Goal: Information Seeking & Learning: Learn about a topic

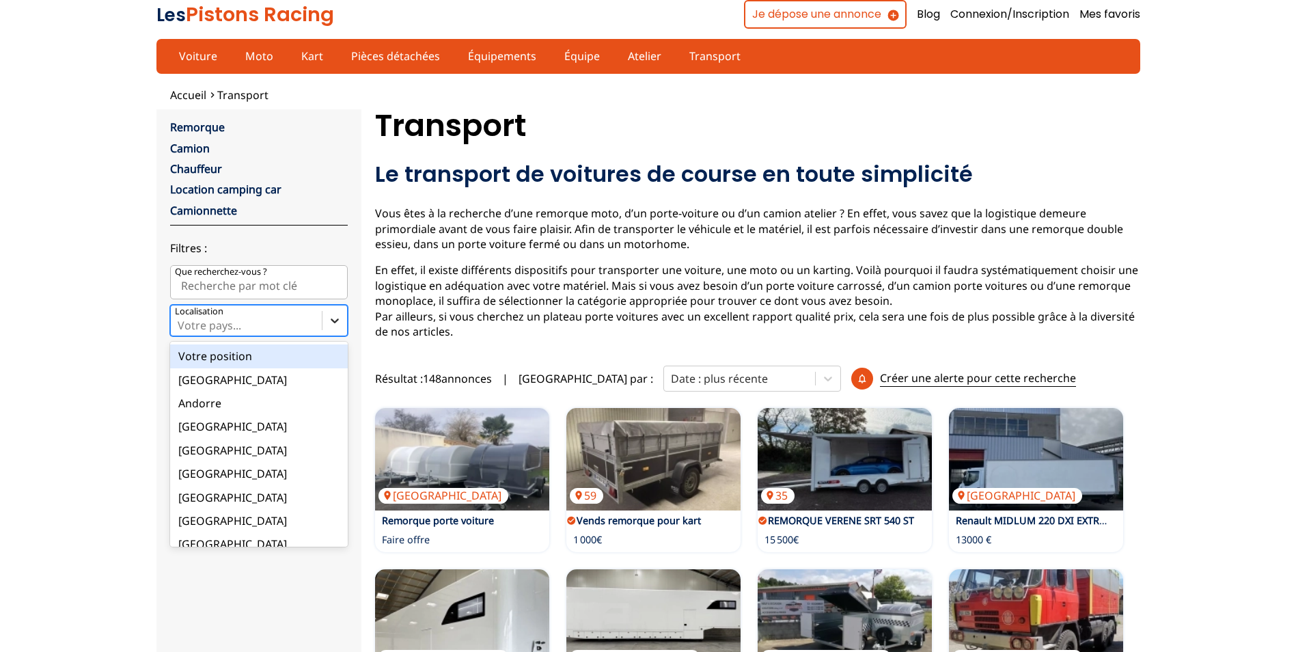
click at [333, 319] on icon at bounding box center [335, 321] width 14 height 14
click at [180, 319] on input "option Votre position focused, 1 of 18. 18 results available. Use Up and Down t…" at bounding box center [179, 325] width 3 height 12
click at [251, 539] on div "[GEOGRAPHIC_DATA]" at bounding box center [259, 543] width 178 height 23
click at [180, 331] on input "option France focused, 9 of 18. 18 results available. Use Up and Down to choose…" at bounding box center [179, 325] width 3 height 12
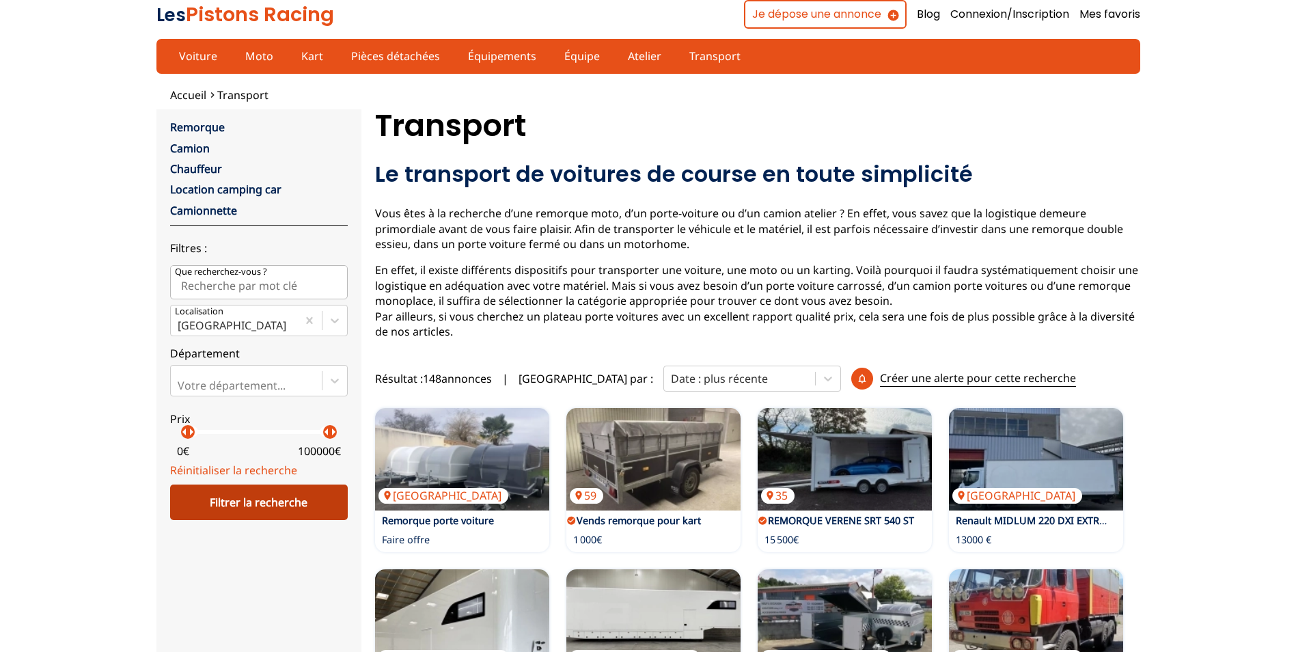
click at [248, 507] on div "Filtrer la recherche" at bounding box center [259, 503] width 178 height 36
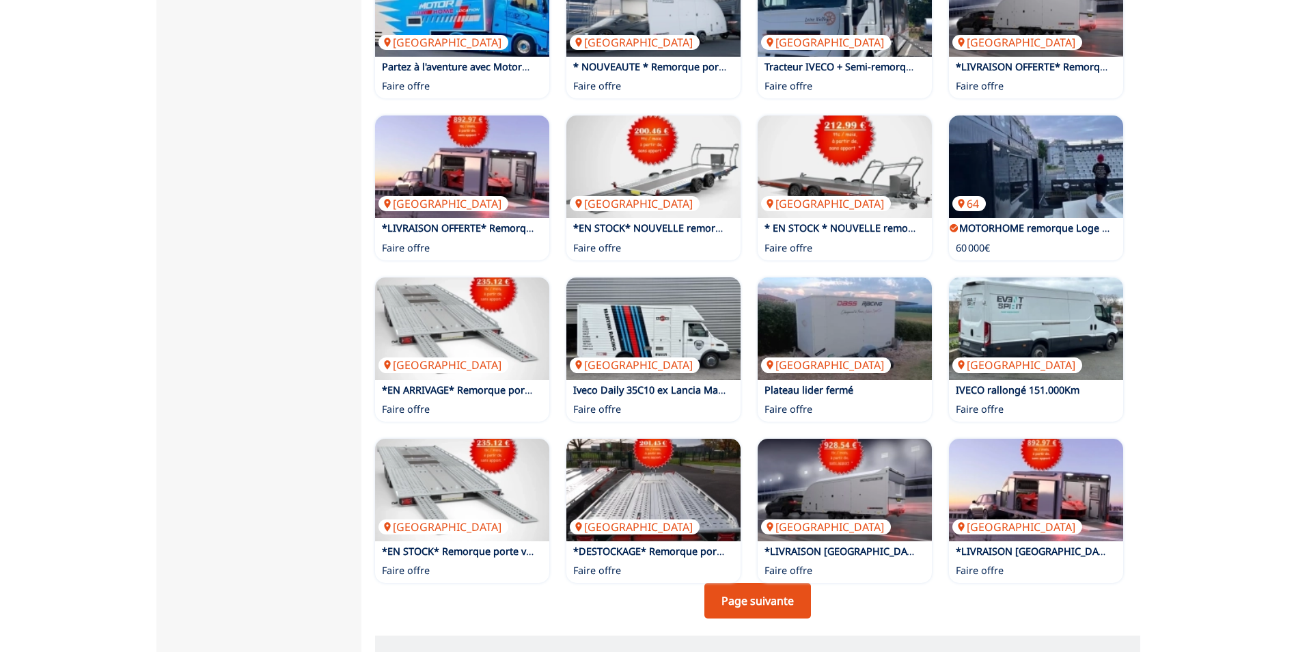
scroll to position [683, 0]
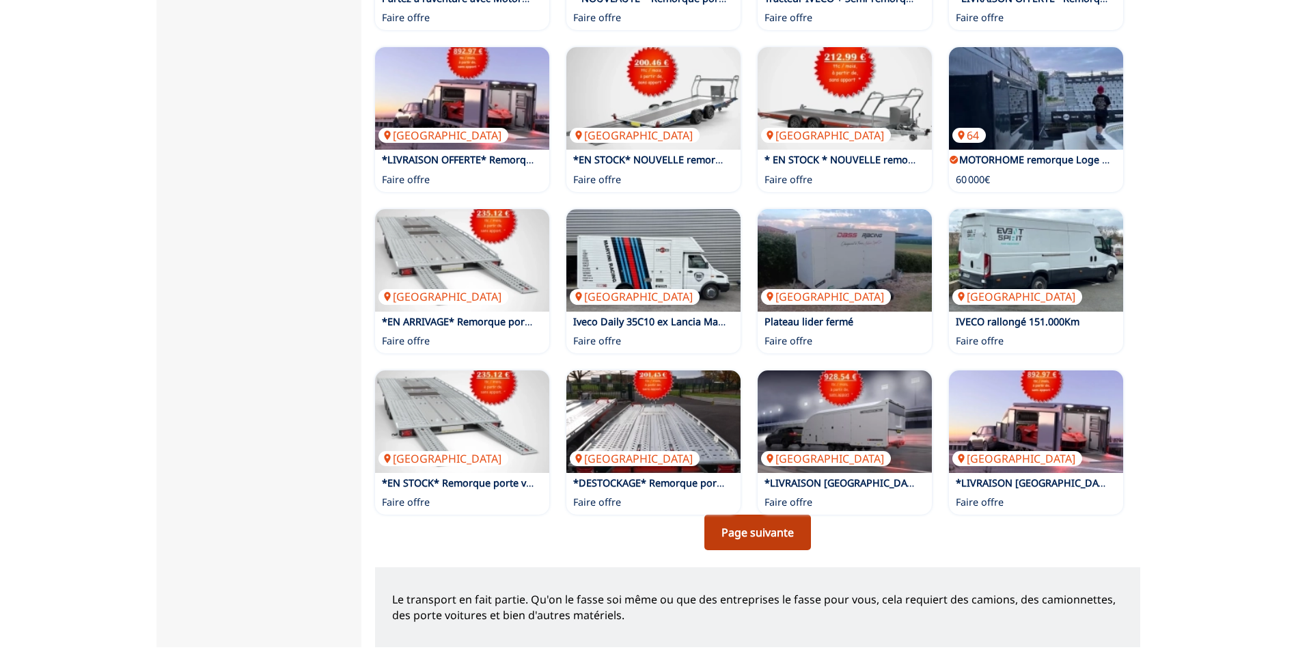
click at [760, 532] on link "Page suivante" at bounding box center [758, 533] width 107 height 36
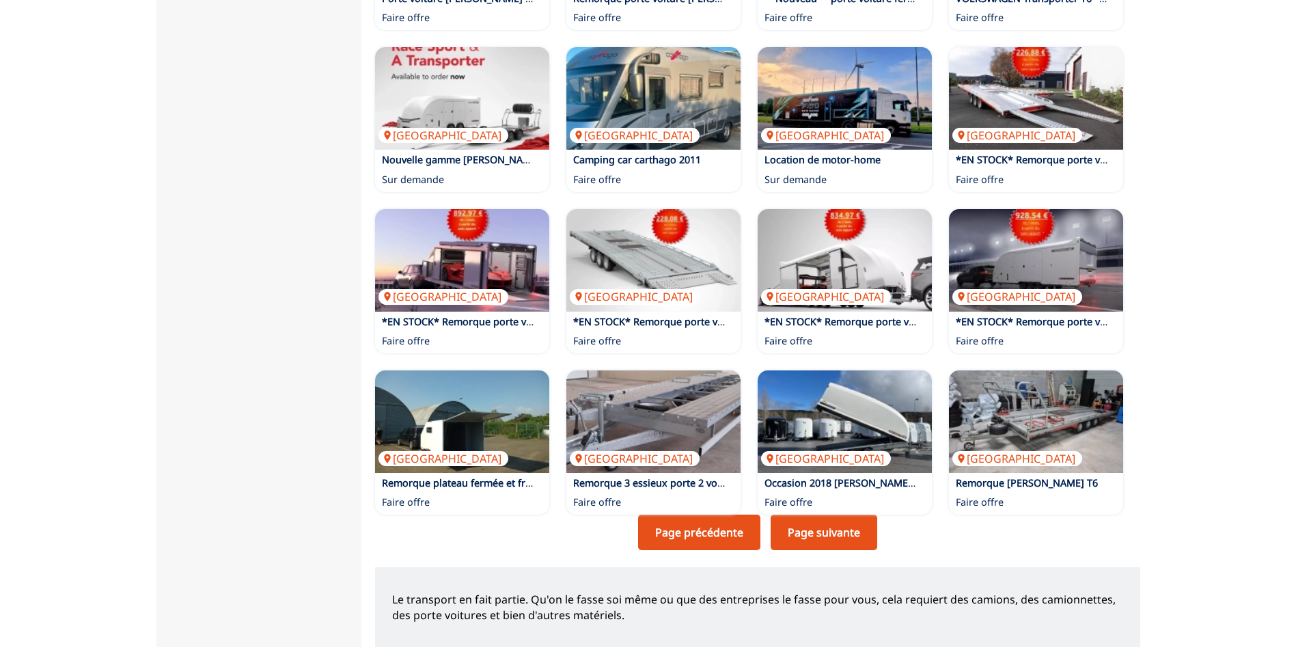
scroll to position [752, 0]
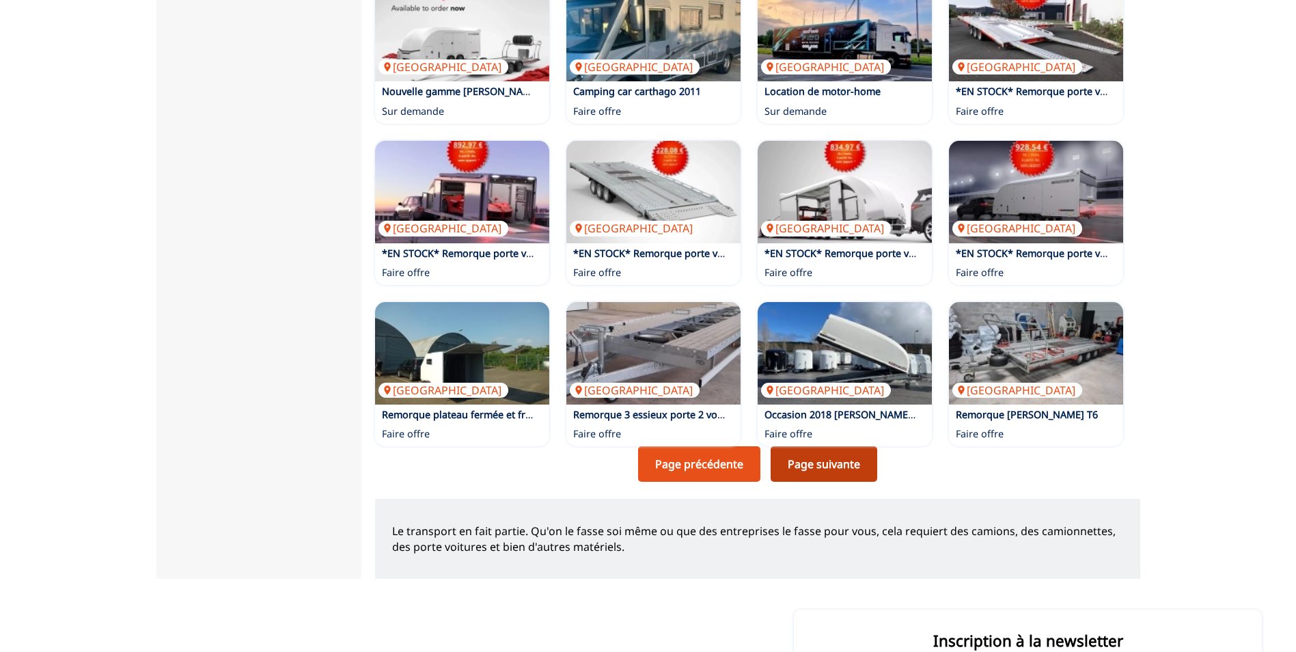
click at [839, 462] on link "Page suivante" at bounding box center [824, 464] width 107 height 36
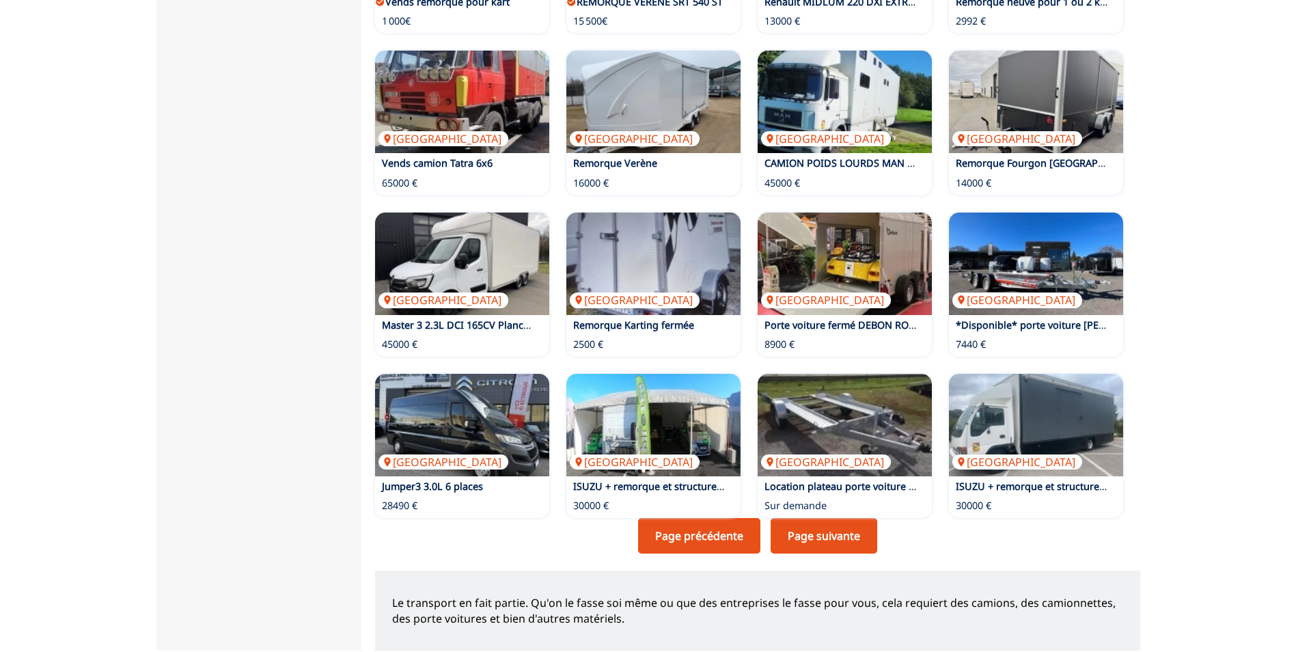
scroll to position [683, 0]
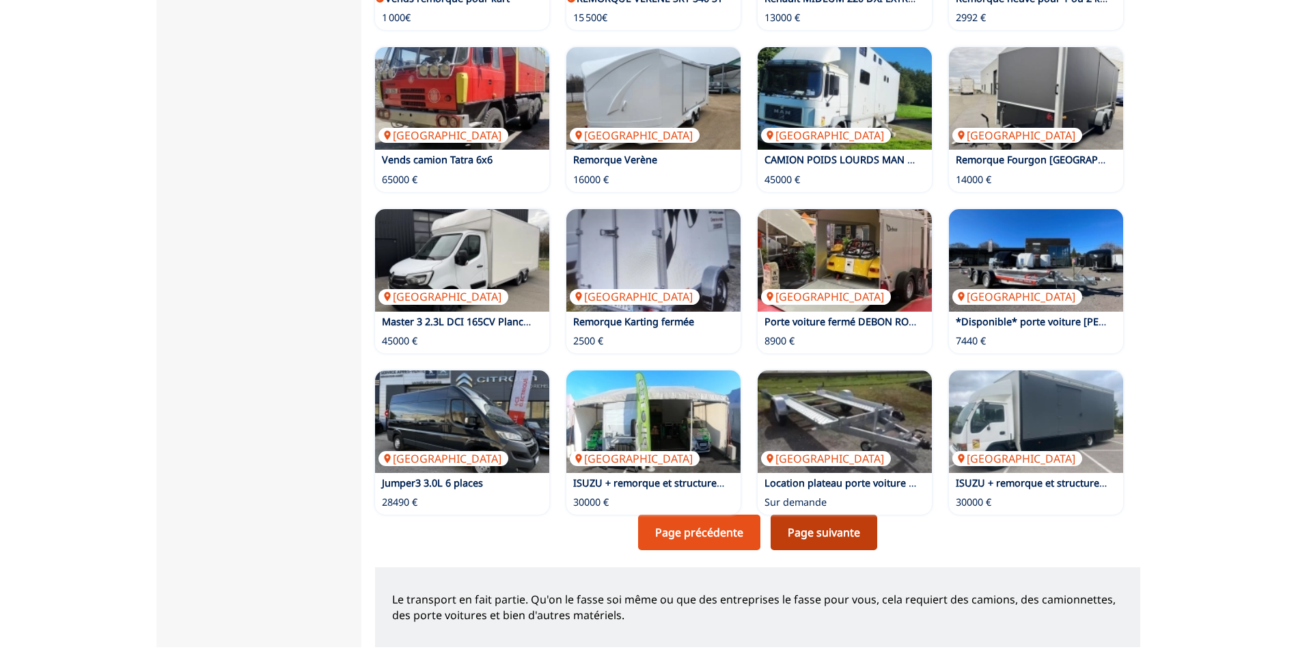
click at [840, 530] on link "Page suivante" at bounding box center [824, 533] width 107 height 36
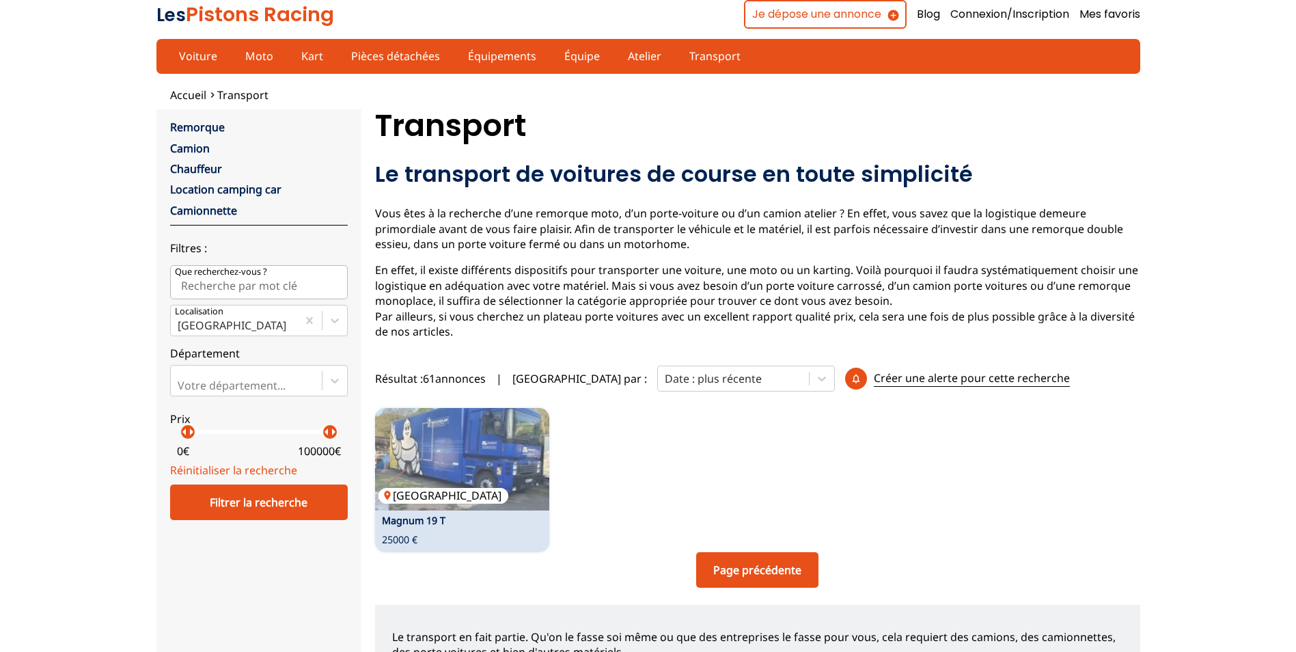
click at [480, 481] on img at bounding box center [462, 459] width 174 height 103
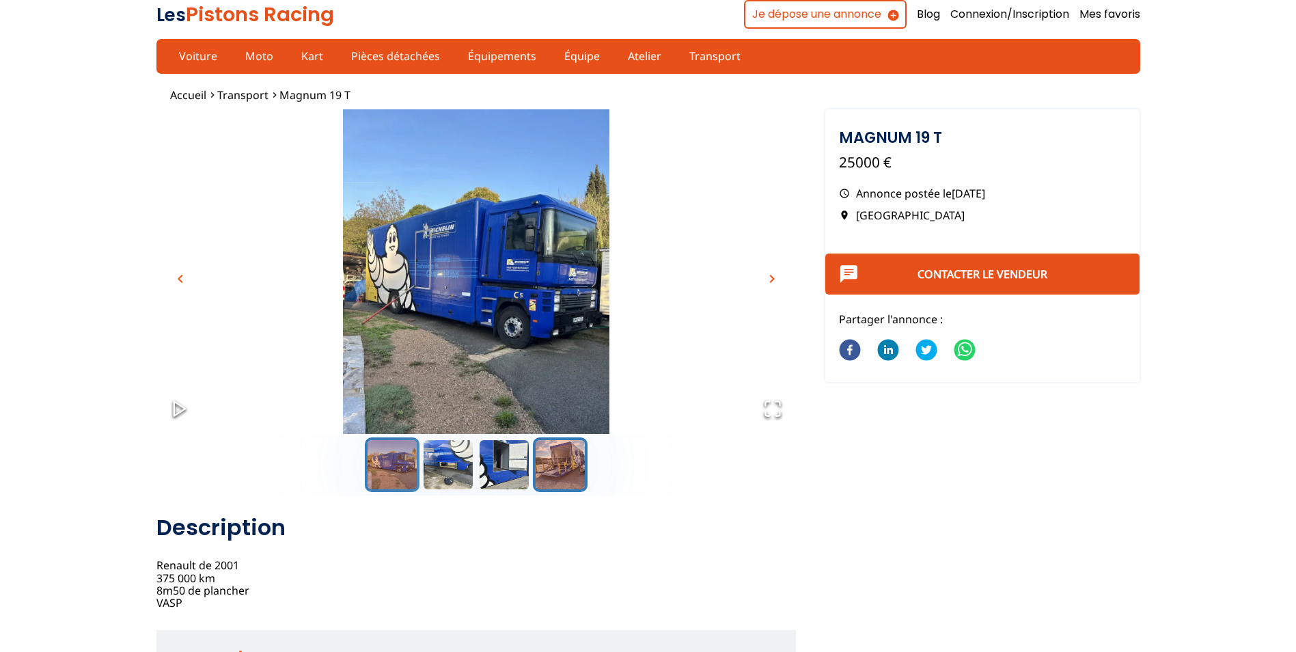
click at [573, 474] on button "Go to Slide 4" at bounding box center [560, 464] width 55 height 55
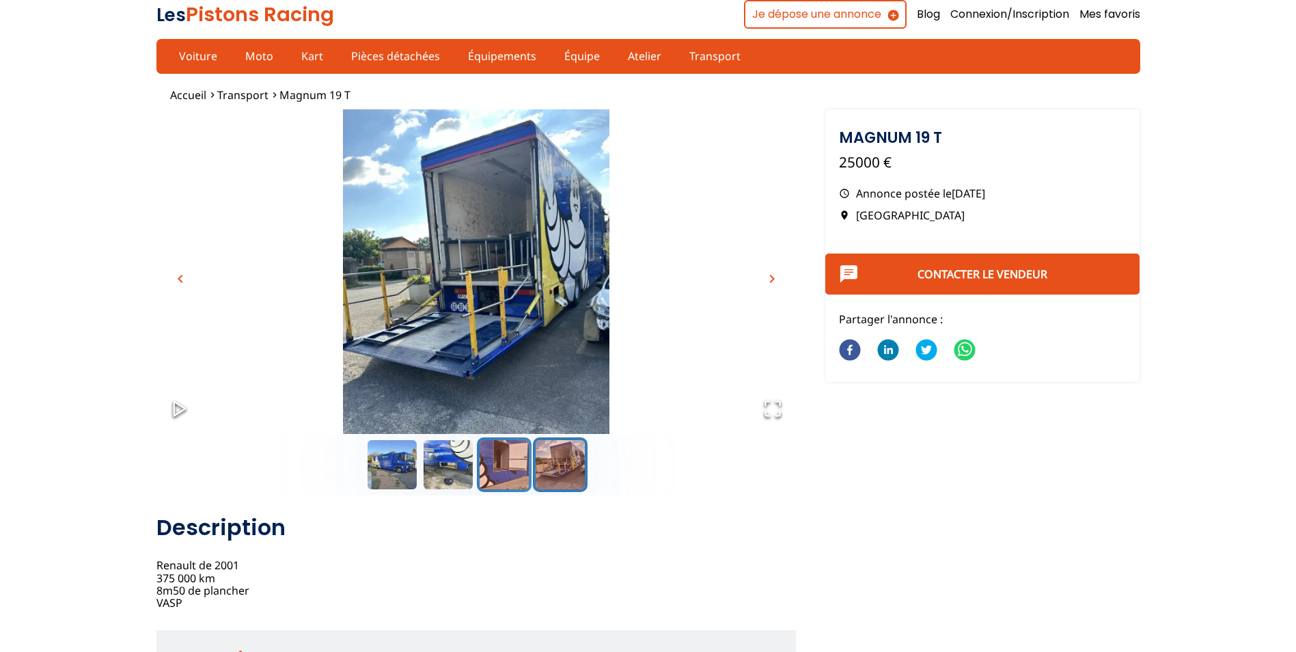
click at [508, 476] on button "Go to Slide 3" at bounding box center [504, 464] width 55 height 55
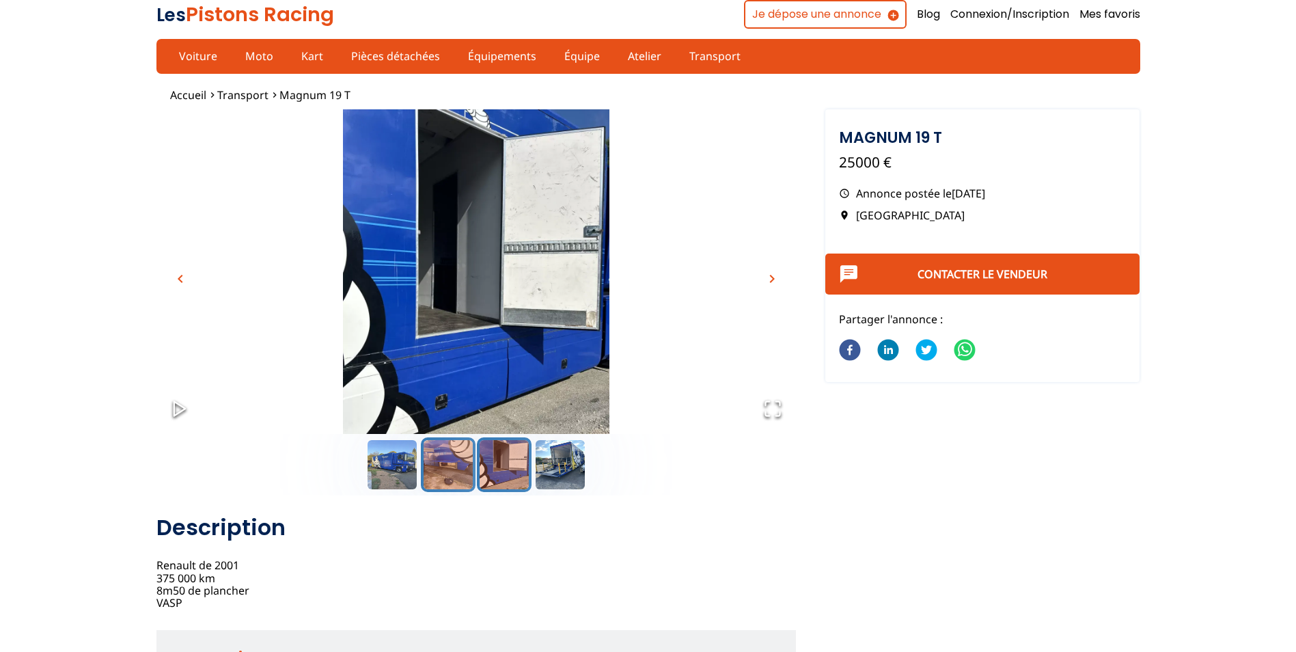
click at [446, 463] on button "Go to Slide 2" at bounding box center [448, 464] width 55 height 55
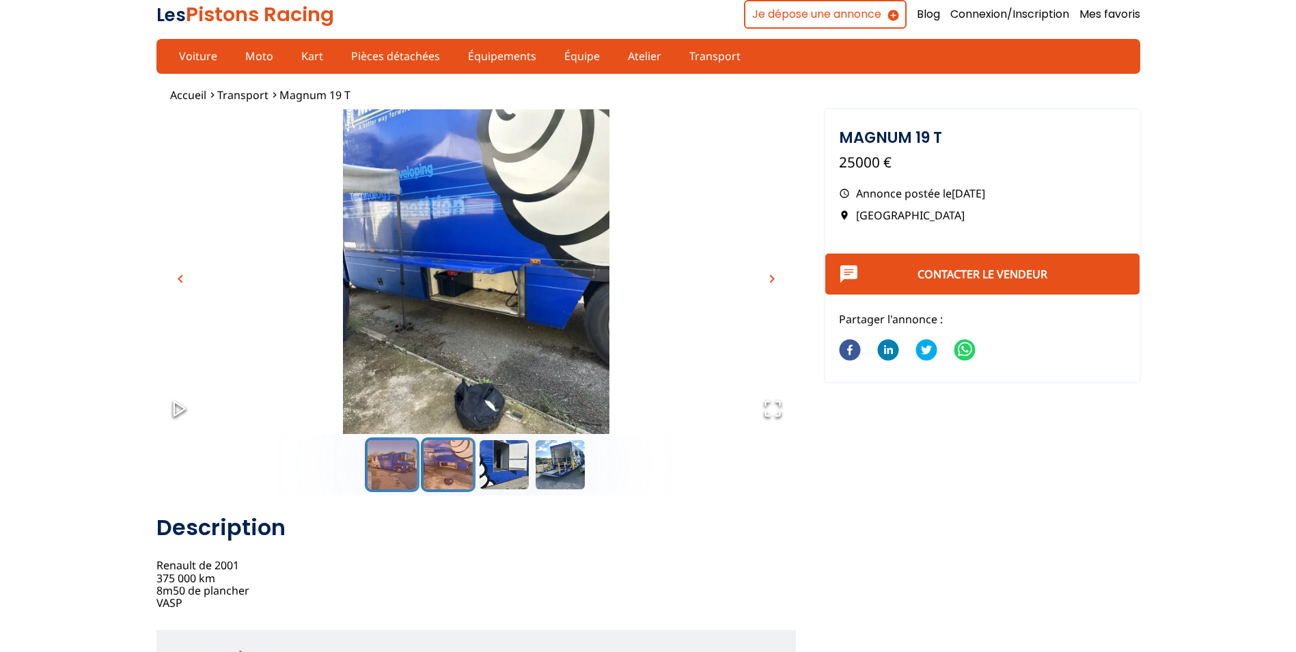
click at [392, 465] on button "Go to Slide 1" at bounding box center [392, 464] width 55 height 55
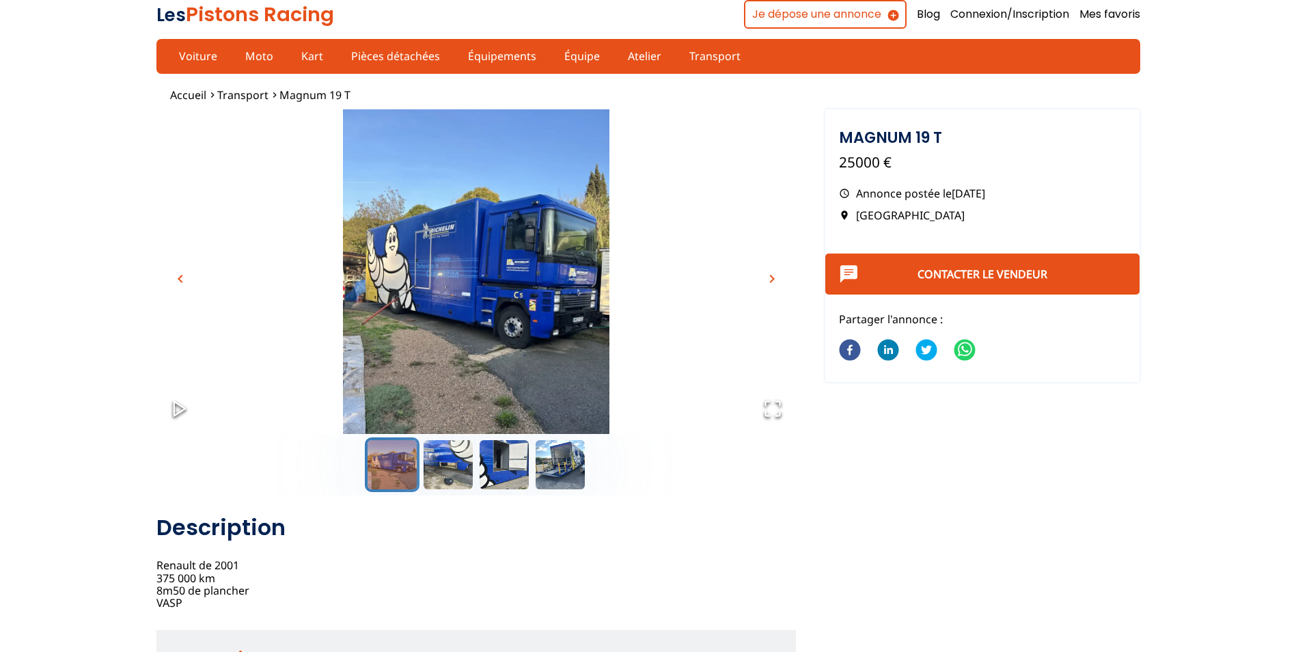
scroll to position [68, 0]
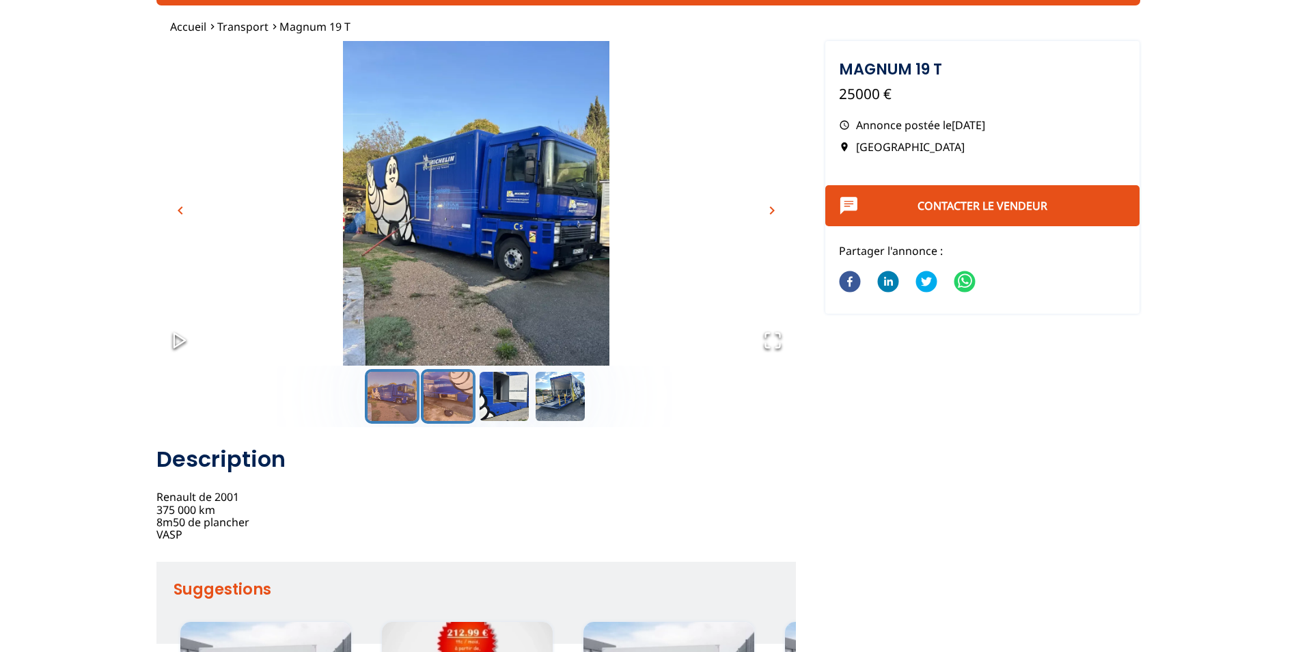
click at [451, 405] on button "Go to Slide 2" at bounding box center [448, 396] width 55 height 55
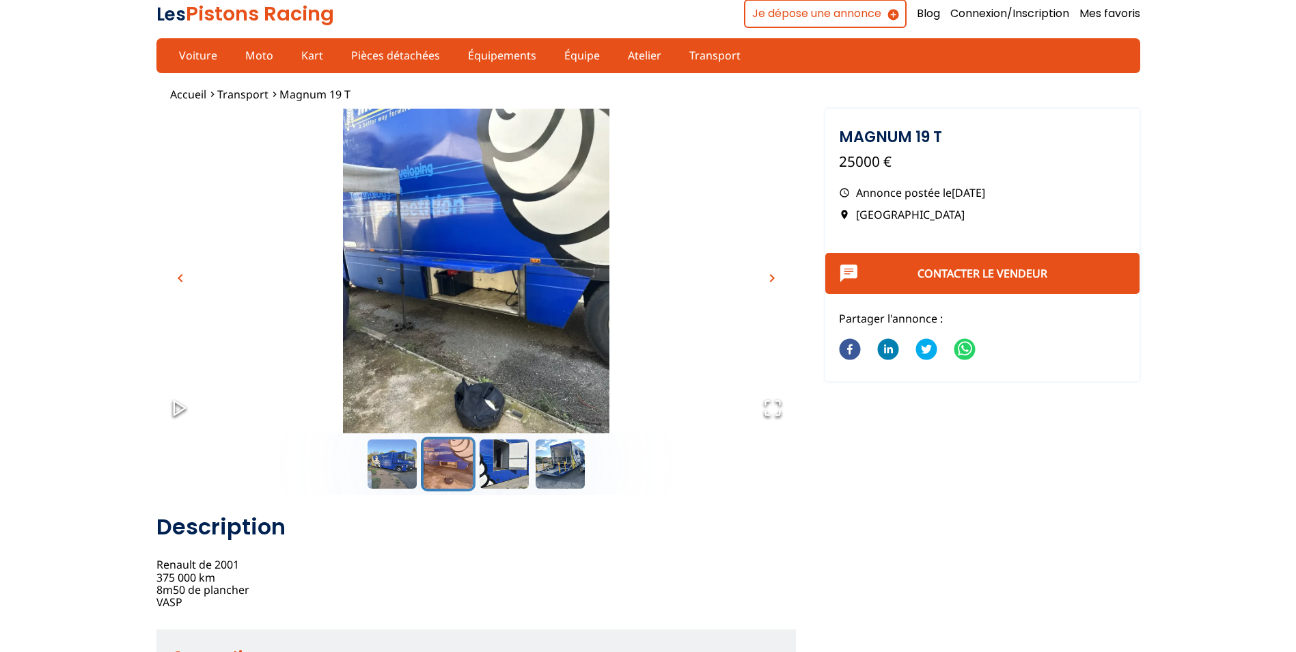
scroll to position [0, 0]
